Goal: Task Accomplishment & Management: Use online tool/utility

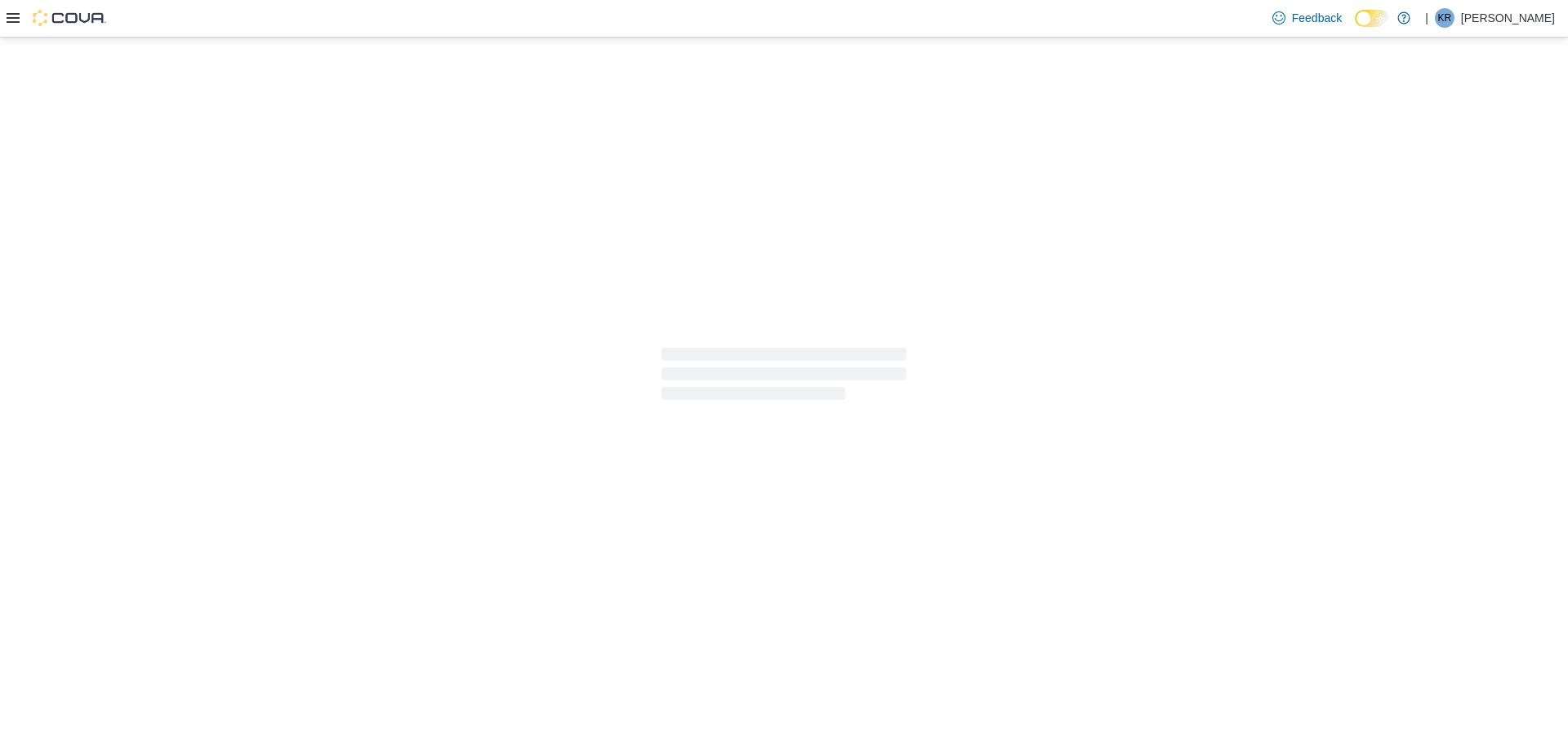
click at [12, 20] on icon at bounding box center [12, 17] width 13 height 13
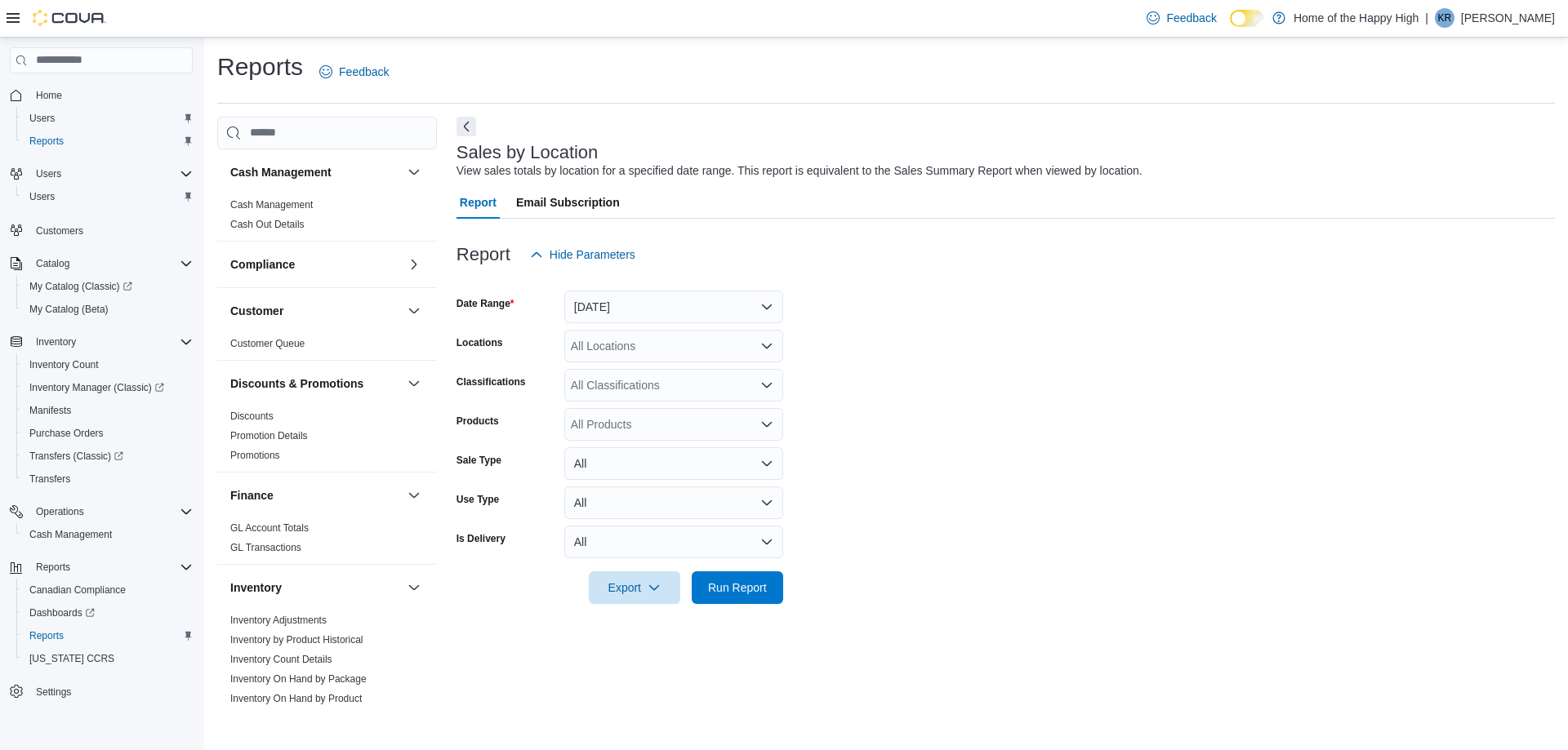
click at [927, 308] on form "Date Range [DATE] Locations All Locations Classifications All Classifications P…" at bounding box center [1006, 437] width 1098 height 333
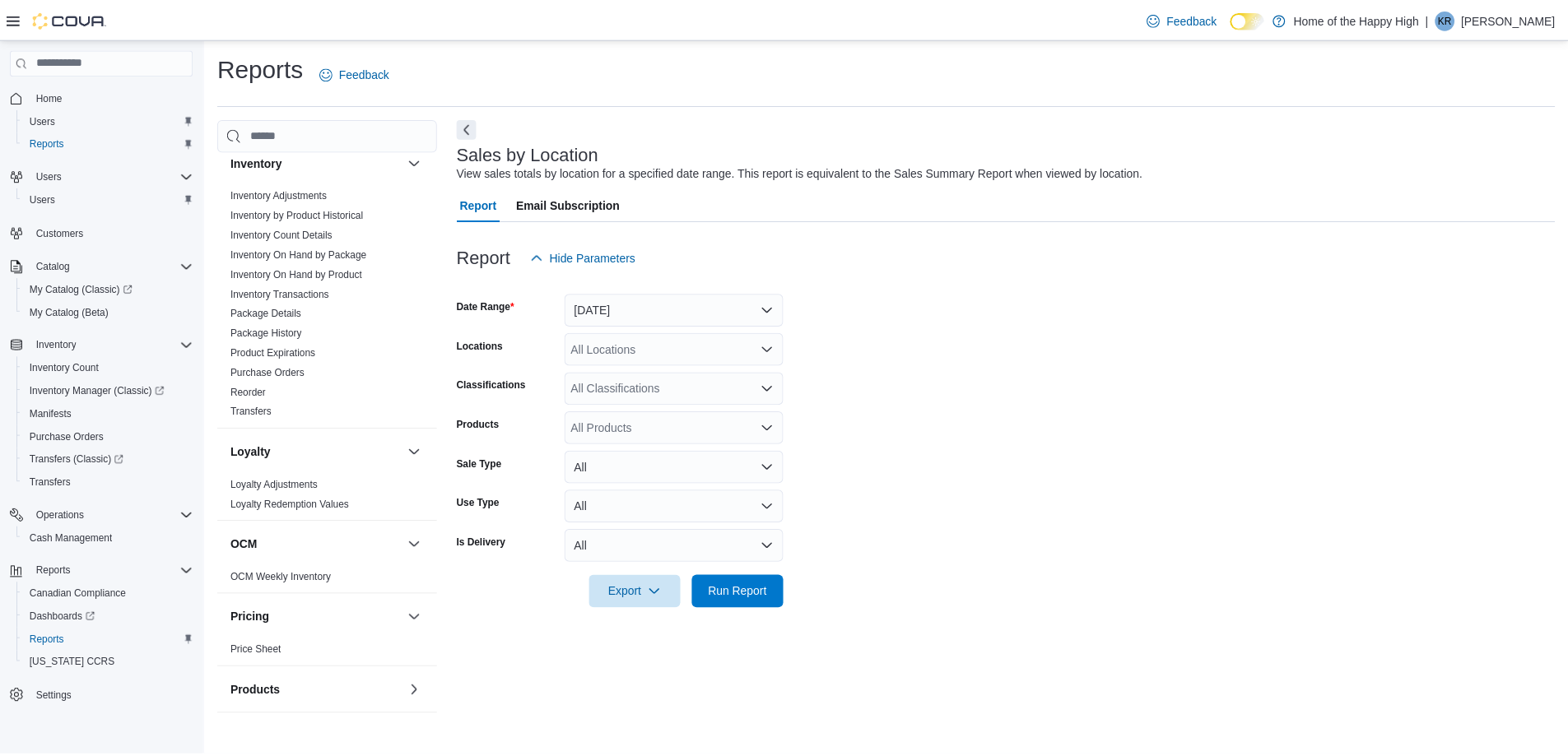
scroll to position [429, 0]
click at [312, 254] on link "Inventory On Hand by Package" at bounding box center [300, 255] width 137 height 11
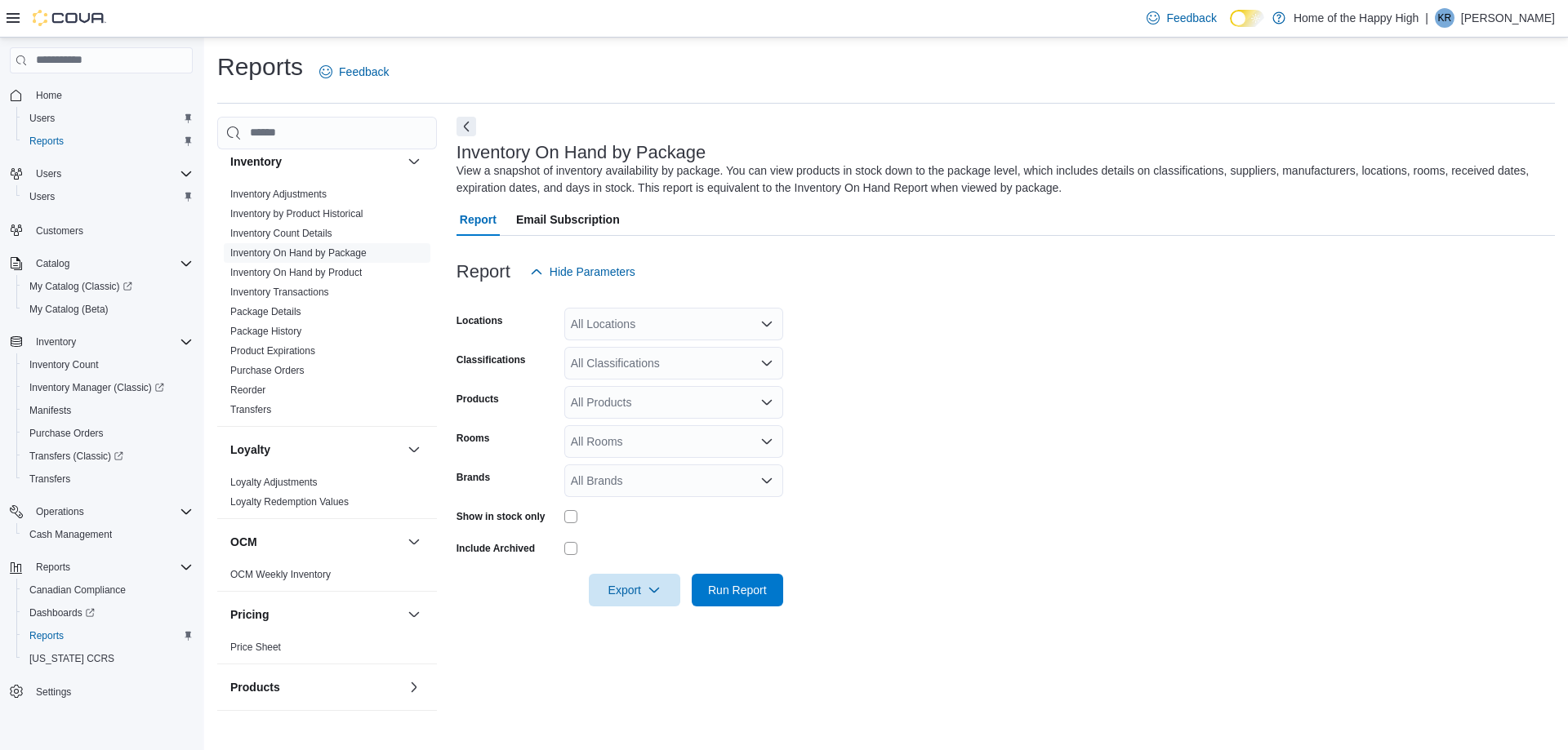
click at [622, 317] on div "All Locations" at bounding box center [673, 323] width 219 height 32
type input "****"
click at [716, 397] on span "North Battleford - Elkadri Plaza - Fire & Flower" at bounding box center [795, 399] width 327 height 17
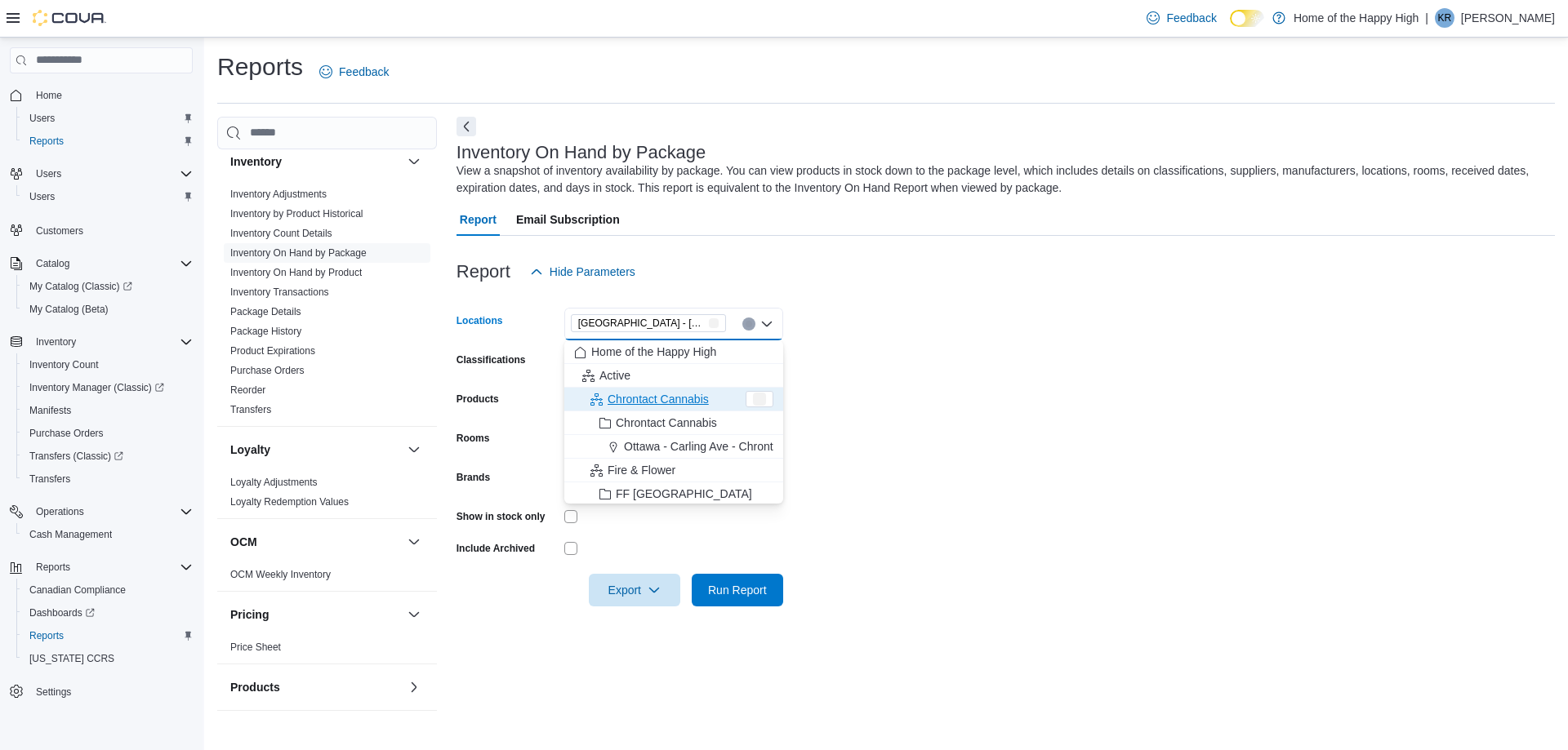
drag, startPoint x: 991, startPoint y: 362, endPoint x: 804, endPoint y: 365, distance: 187.0
click at [921, 369] on form "Locations North Battleford - Elkadri Plaza - Fire & Flower Combo box. Selected.…" at bounding box center [1006, 447] width 1098 height 318
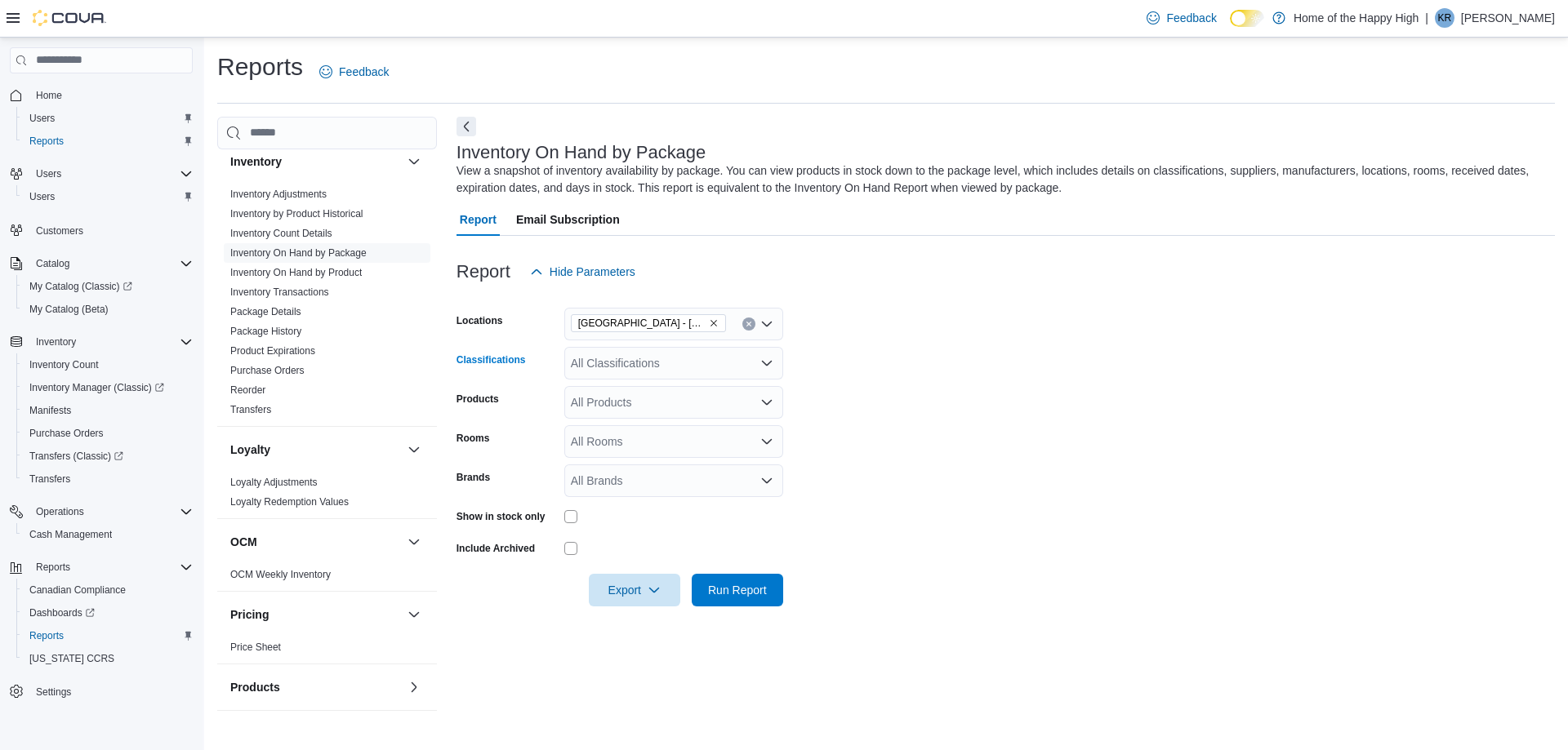
click at [679, 360] on div "All Classifications" at bounding box center [673, 362] width 219 height 32
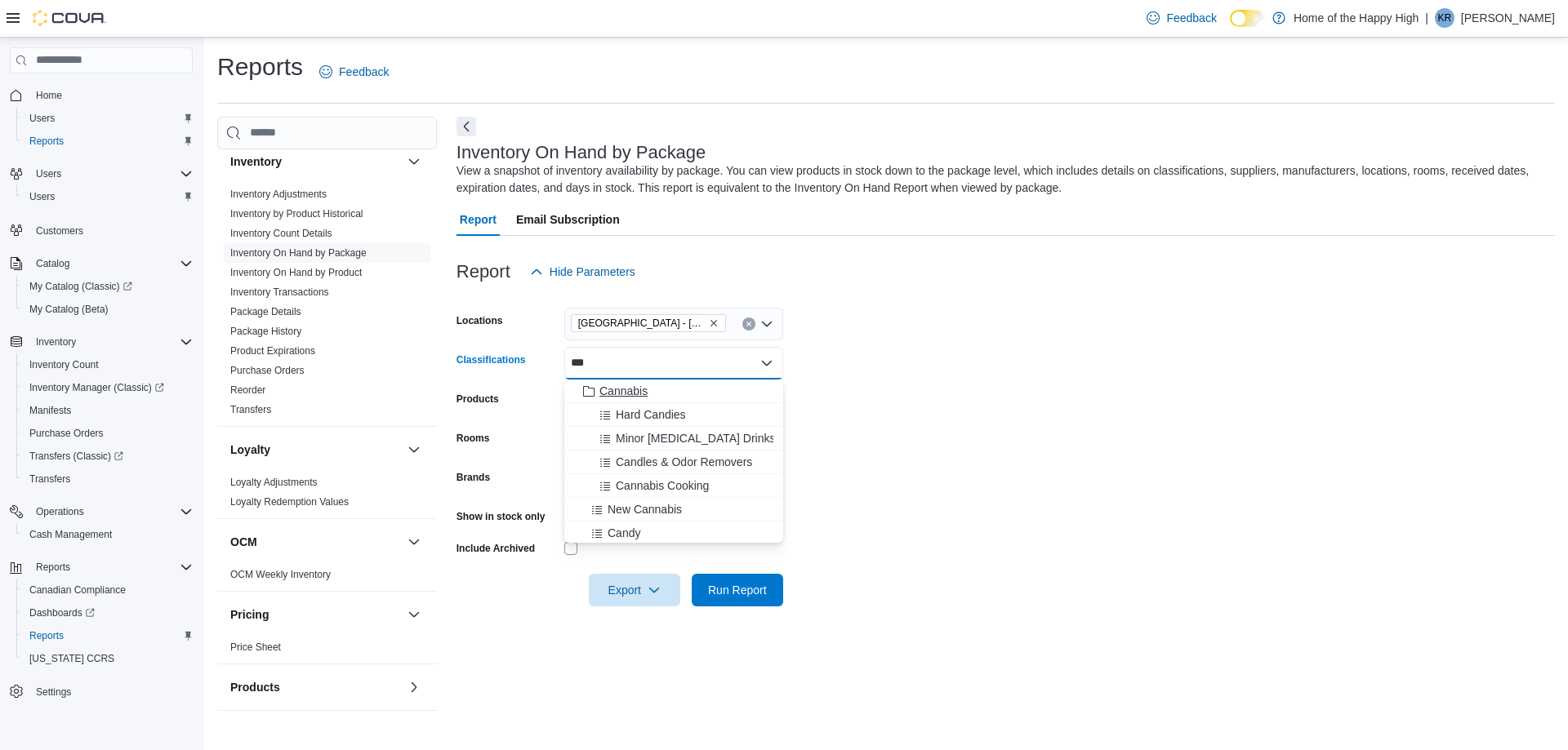
type input "***"
drag, startPoint x: 628, startPoint y: 388, endPoint x: 811, endPoint y: 393, distance: 183.1
click at [627, 388] on span "Cannabis" at bounding box center [623, 390] width 48 height 17
drag, startPoint x: 1001, startPoint y: 425, endPoint x: 857, endPoint y: 428, distance: 144.0
click at [959, 428] on form "Locations North Battleford - Elkadri Plaza - Fire & Flower Classifications Cann…" at bounding box center [1006, 447] width 1098 height 318
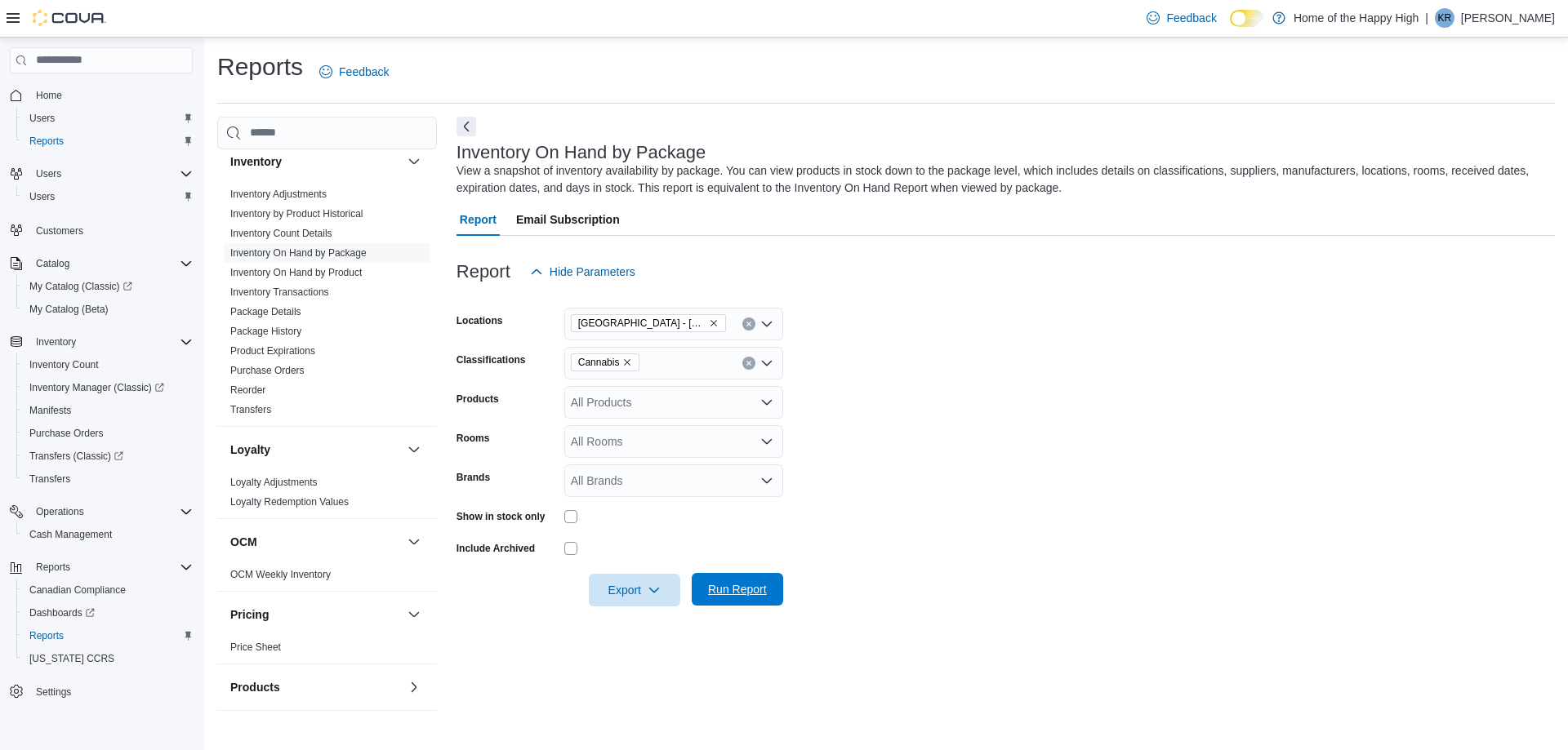
click at [748, 578] on span "Run Report" at bounding box center [737, 589] width 71 height 32
click at [601, 443] on div "All Rooms" at bounding box center [673, 441] width 219 height 32
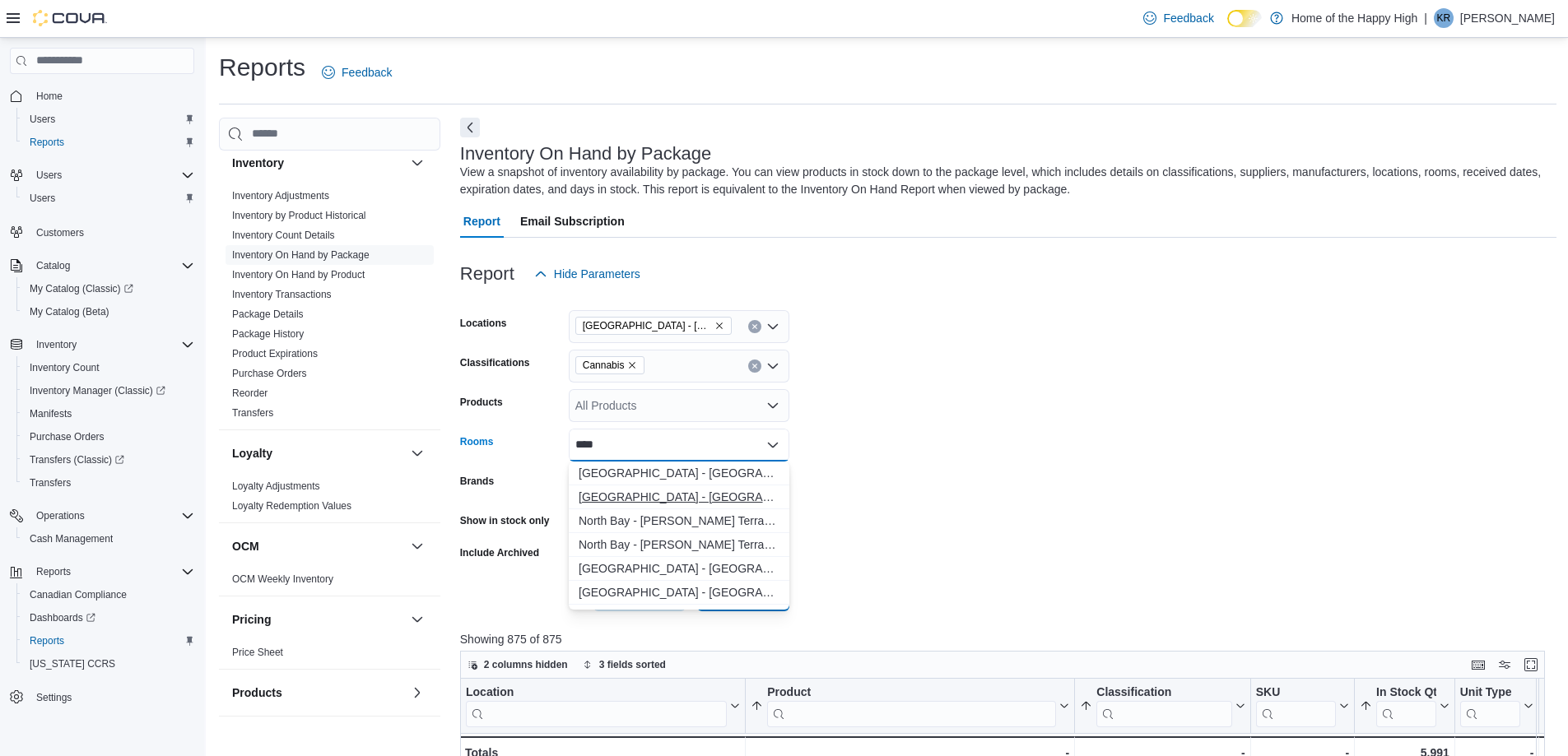
type input "****"
click at [683, 492] on span "North Battleford - Elkadri Plaza - Fire & Flower - Sellable" at bounding box center [679, 497] width 201 height 17
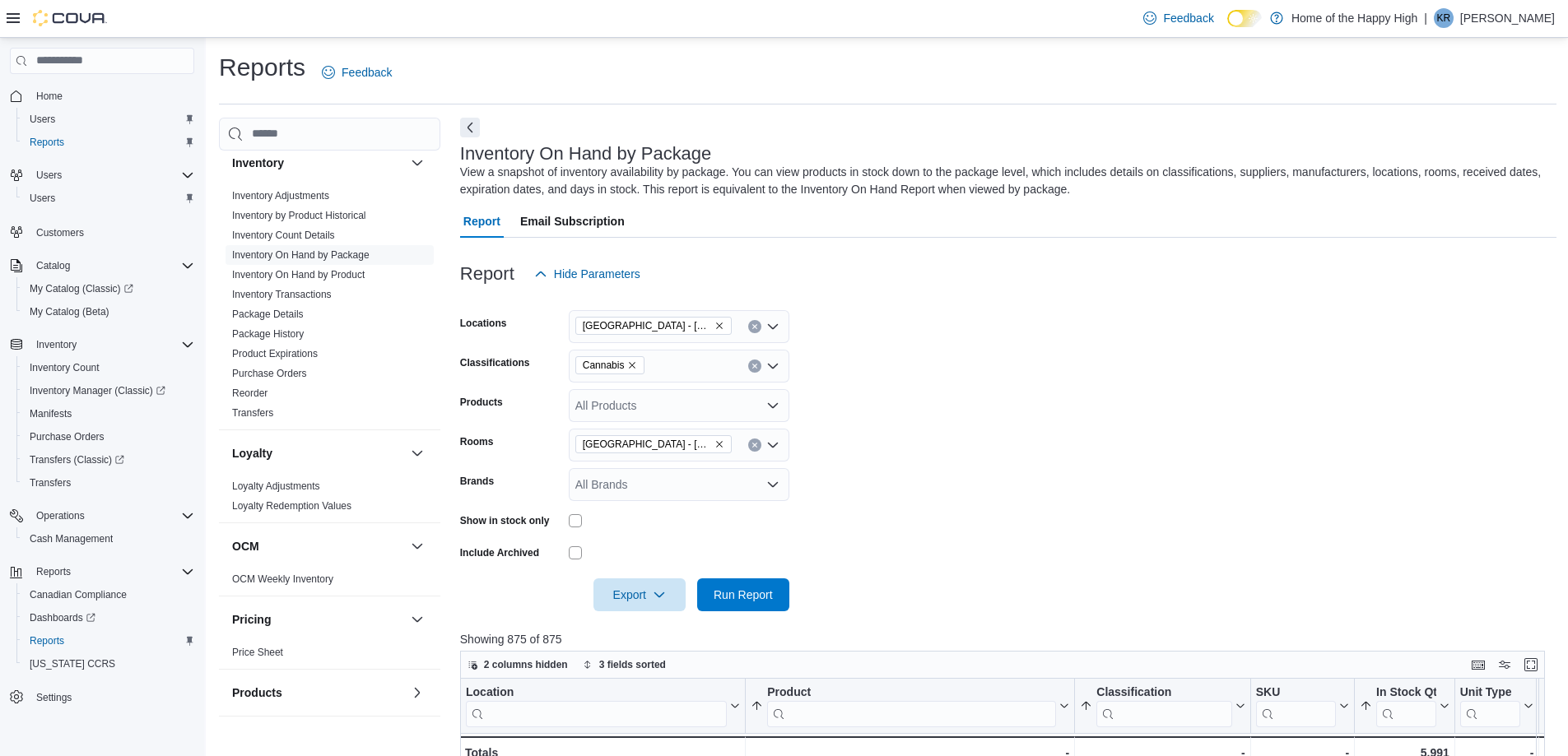
drag, startPoint x: 867, startPoint y: 603, endPoint x: 799, endPoint y: 601, distance: 68.0
click at [857, 602] on form "Locations North Battleford - Elkadri Plaza - Fire & Flower Classifications Cann…" at bounding box center [1008, 450] width 1096 height 320
click at [773, 601] on span "Run Report" at bounding box center [743, 594] width 72 height 32
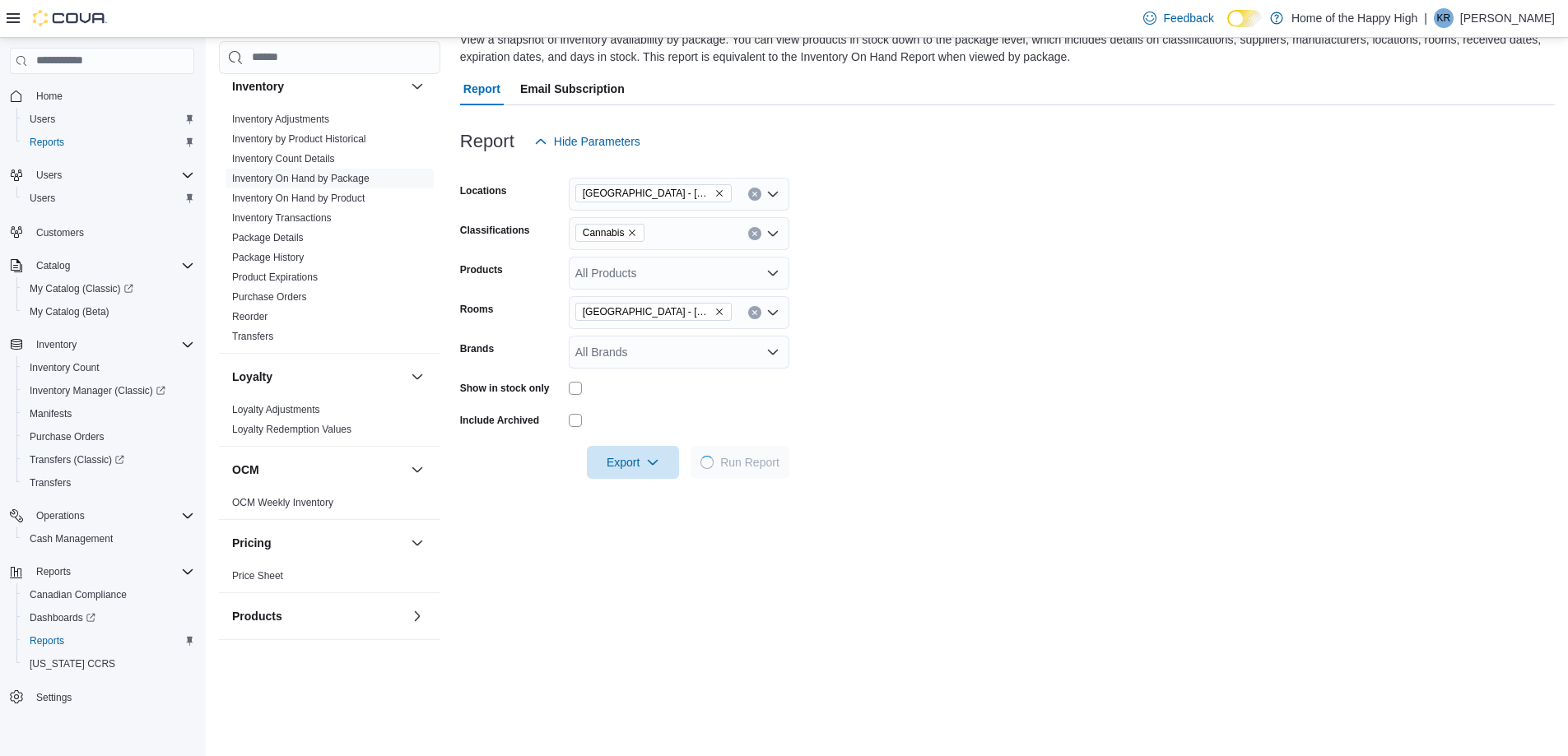
scroll to position [220, 0]
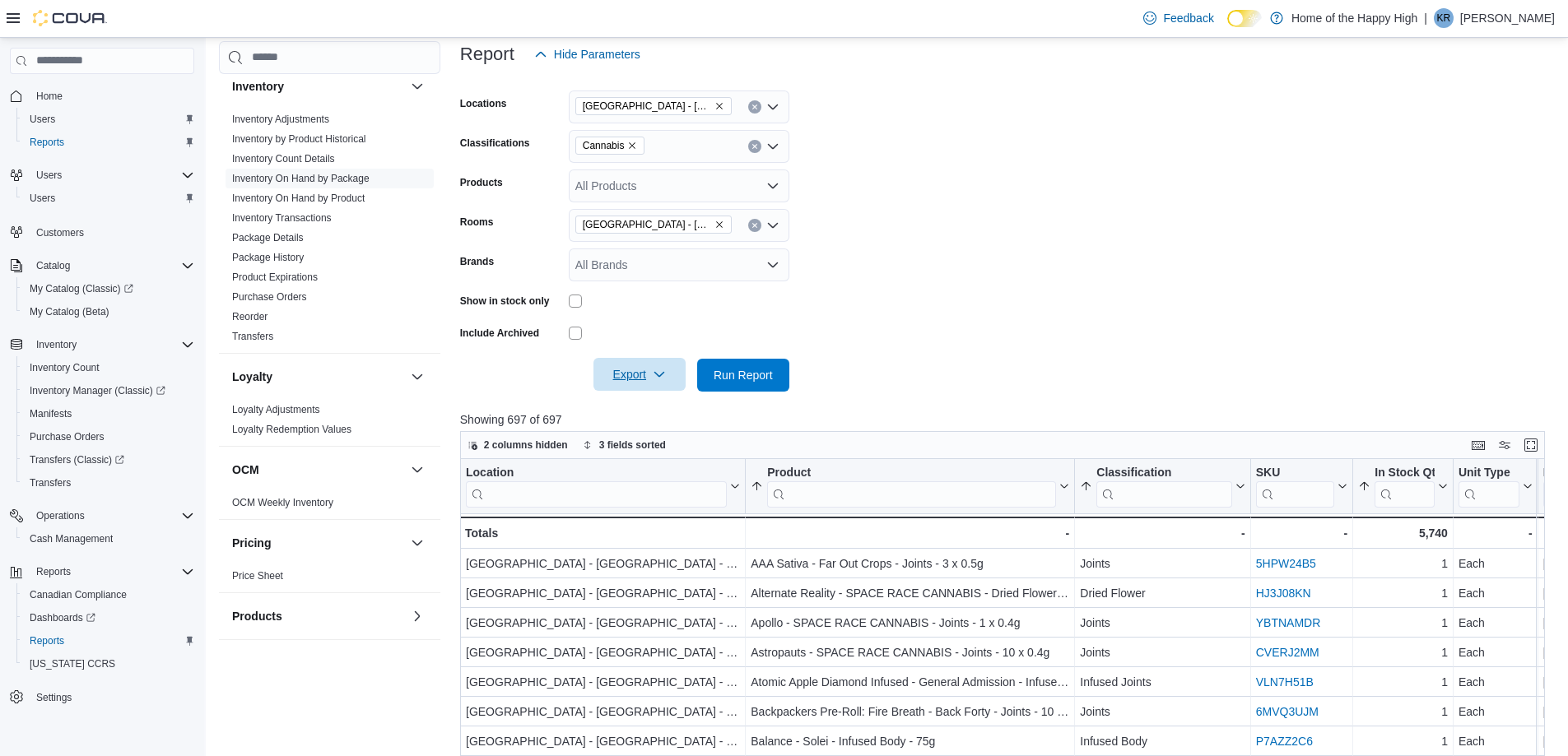
click at [622, 386] on span "Export" at bounding box center [639, 374] width 72 height 32
click at [619, 413] on span "Export to Excel" at bounding box center [642, 407] width 74 height 13
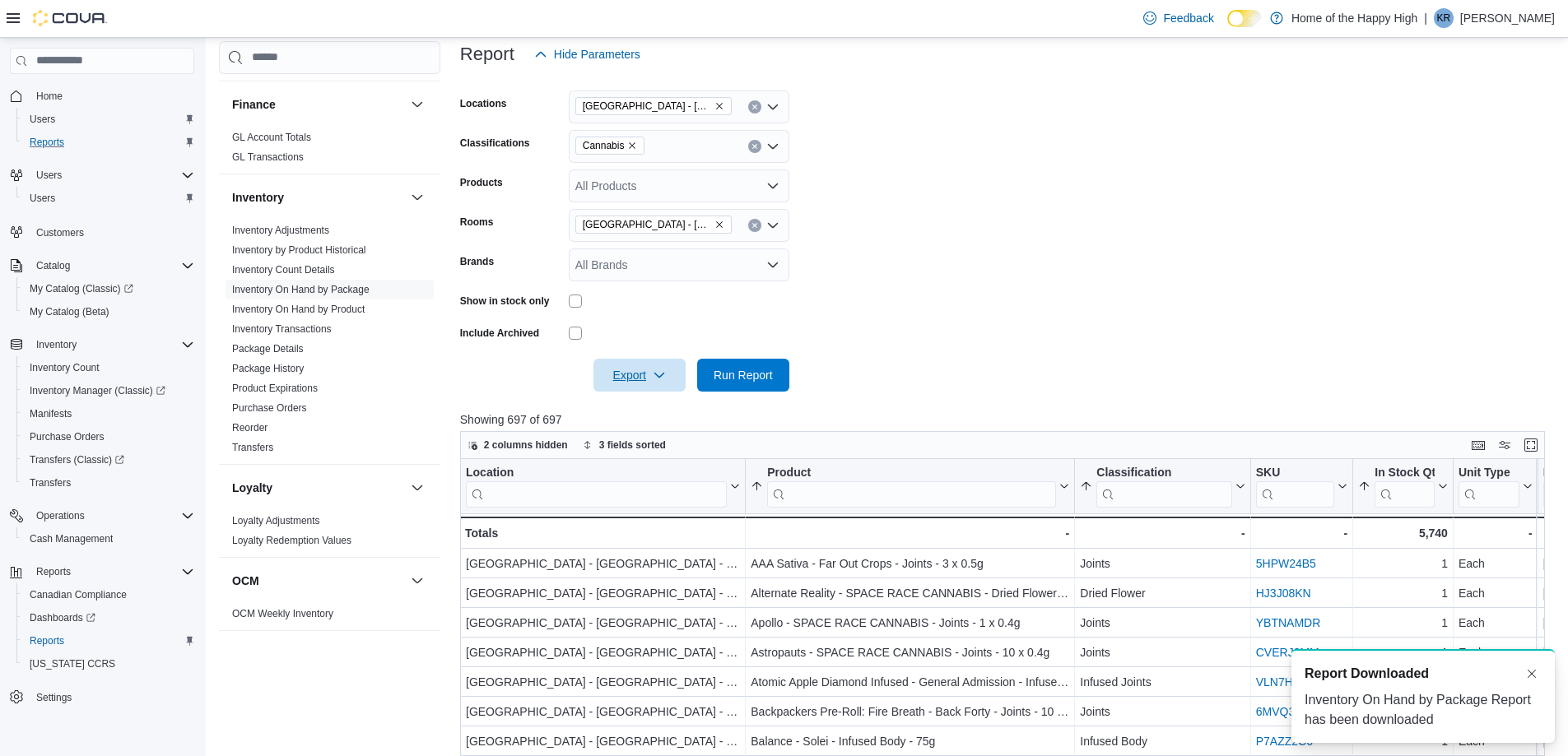
scroll to position [100, 0]
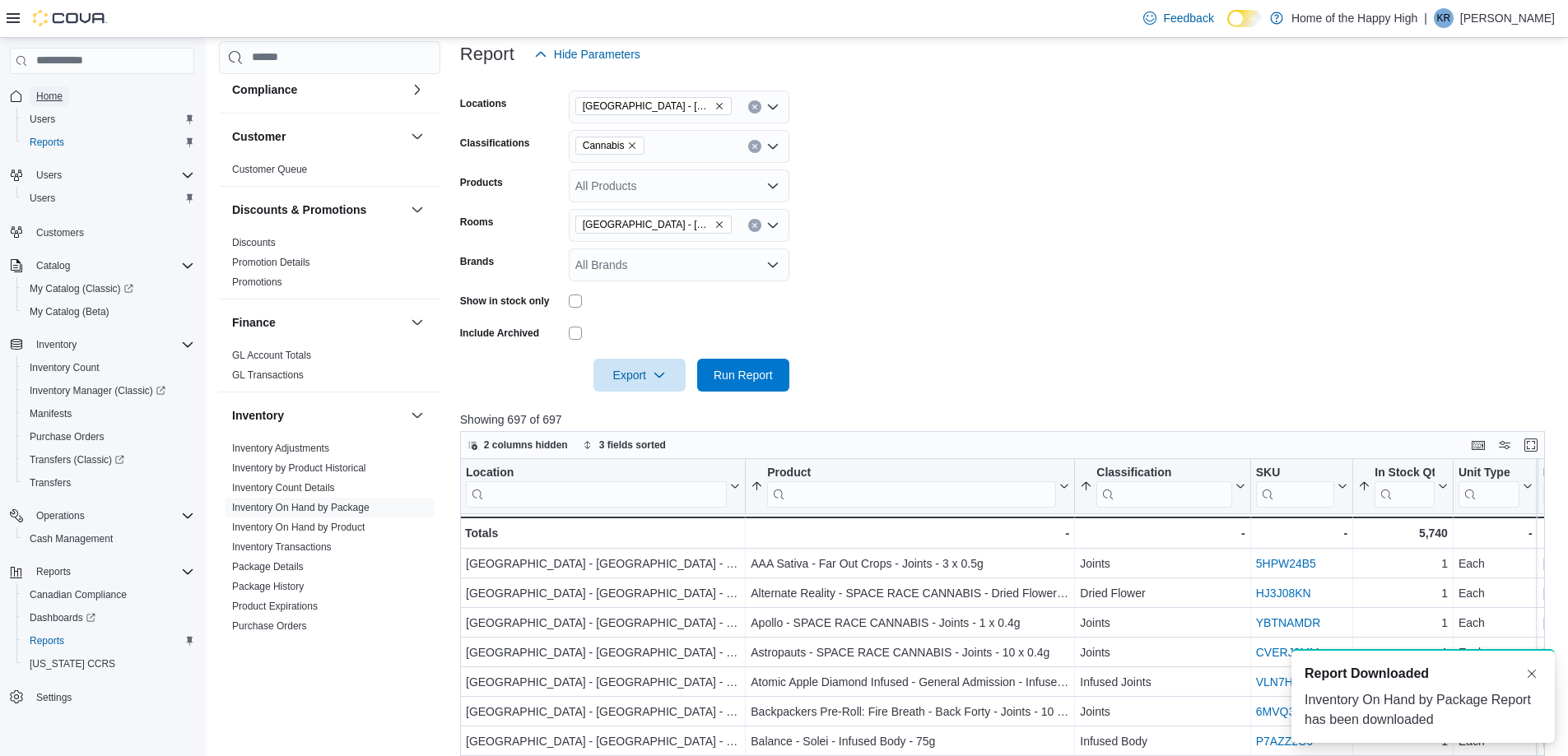
click at [58, 101] on span "Home" at bounding box center [49, 96] width 26 height 13
